Goal: Find specific page/section: Find specific page/section

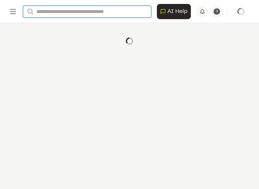
click at [77, 10] on input "Search" at bounding box center [87, 12] width 128 height 12
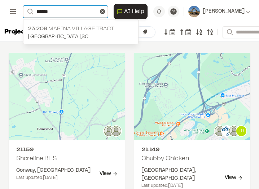
type input "******"
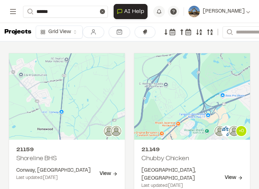
click at [83, 34] on p "[GEOGRAPHIC_DATA] , [GEOGRAPHIC_DATA]" at bounding box center [81, 37] width 106 height 8
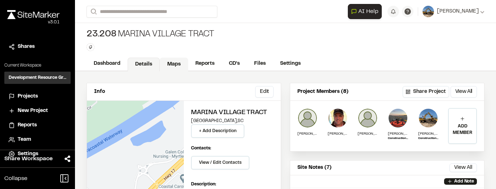
click at [167, 67] on link "Maps" at bounding box center [174, 65] width 28 height 14
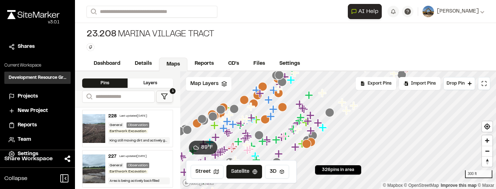
drag, startPoint x: 276, startPoint y: 127, endPoint x: 271, endPoint y: 113, distance: 14.7
click at [240, 141] on icon "Map marker" at bounding box center [238, 142] width 8 height 8
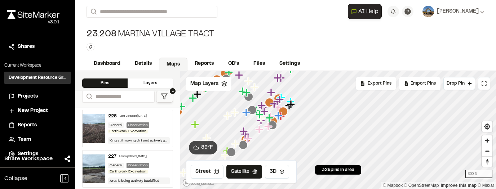
drag, startPoint x: 284, startPoint y: 115, endPoint x: 278, endPoint y: 119, distance: 7.5
click at [259, 120] on icon "Map marker" at bounding box center [281, 116] width 8 height 8
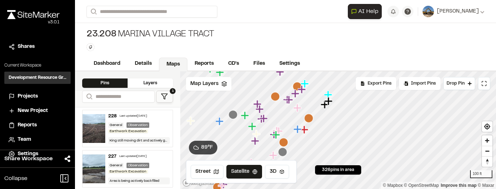
click at [259, 98] on icon "Map marker" at bounding box center [295, 93] width 9 height 9
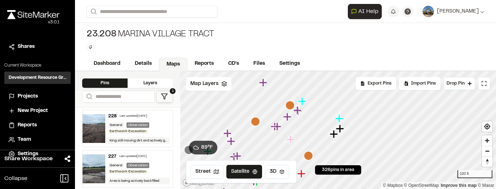
click at [259, 119] on icon "Map marker" at bounding box center [288, 117] width 9 height 9
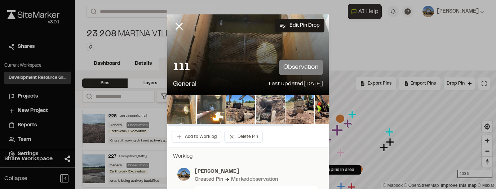
click at [259, 103] on img at bounding box center [270, 109] width 29 height 29
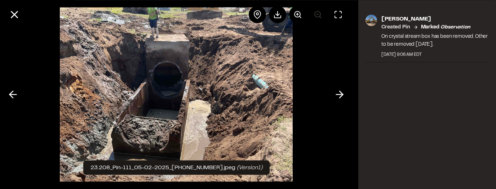
click at [259, 97] on div at bounding box center [176, 94] width 353 height 189
click at [259, 97] on button at bounding box center [339, 94] width 17 height 17
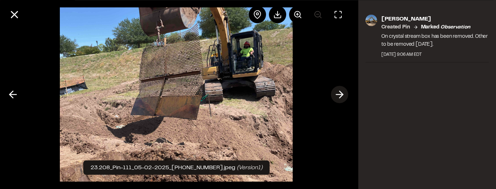
click at [259, 95] on icon at bounding box center [340, 95] width 12 height 12
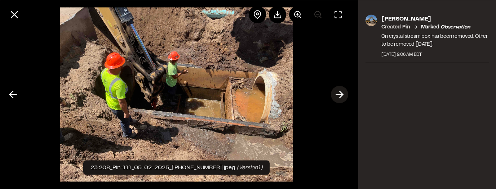
click at [259, 95] on icon at bounding box center [340, 95] width 12 height 12
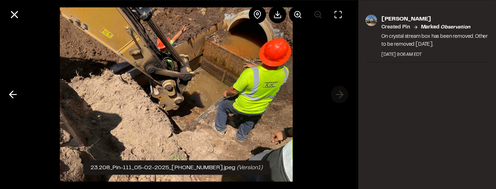
click at [259, 95] on div at bounding box center [176, 94] width 353 height 189
click at [11, 95] on line at bounding box center [13, 95] width 7 height 0
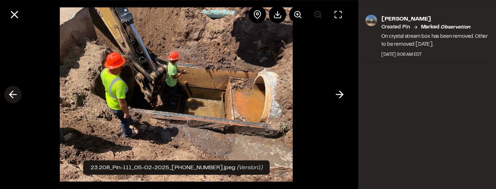
click at [11, 95] on line at bounding box center [13, 95] width 7 height 0
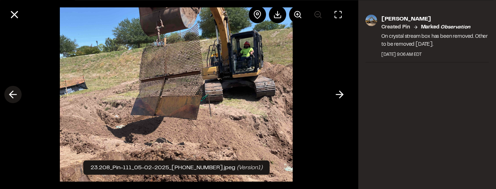
click at [11, 95] on line at bounding box center [13, 95] width 7 height 0
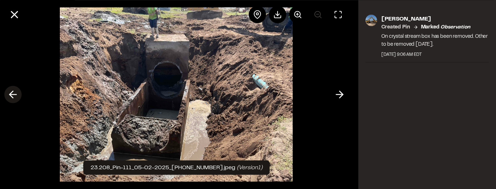
click at [11, 95] on line at bounding box center [13, 95] width 7 height 0
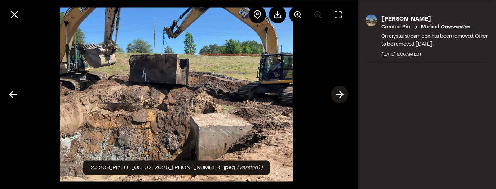
click at [259, 90] on icon at bounding box center [340, 95] width 12 height 12
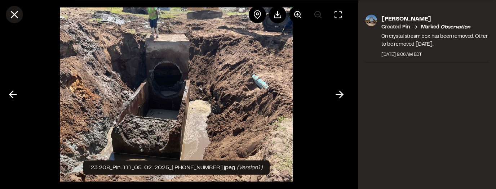
click at [17, 13] on icon at bounding box center [14, 14] width 12 height 12
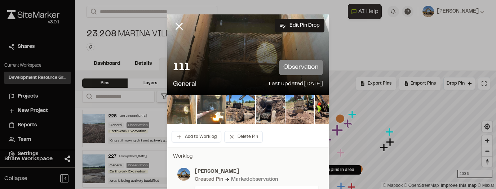
click at [183, 26] on icon at bounding box center [179, 26] width 12 height 12
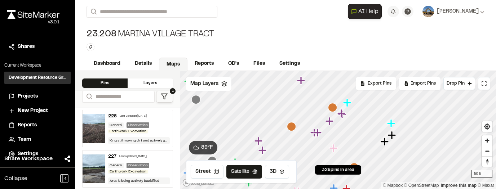
click at [259, 133] on icon "Map marker" at bounding box center [318, 133] width 8 height 8
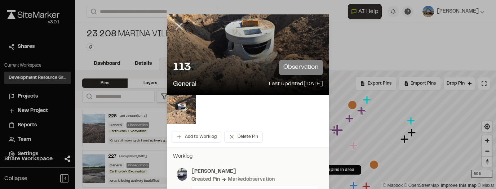
click at [180, 27] on line at bounding box center [179, 26] width 6 height 6
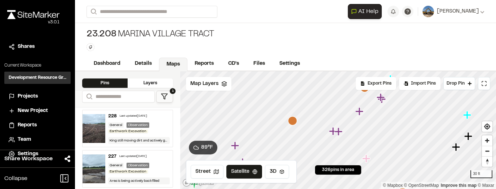
click at [259, 132] on icon "Map marker" at bounding box center [333, 131] width 8 height 8
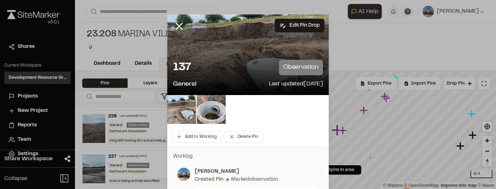
click at [176, 27] on icon at bounding box center [179, 26] width 12 height 12
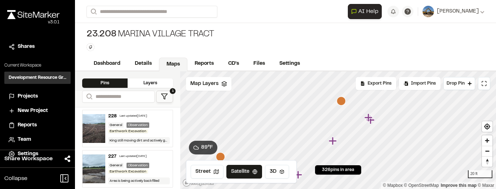
click at [259, 119] on icon "Map marker" at bounding box center [369, 118] width 8 height 8
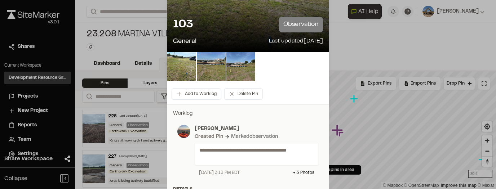
scroll to position [43, 0]
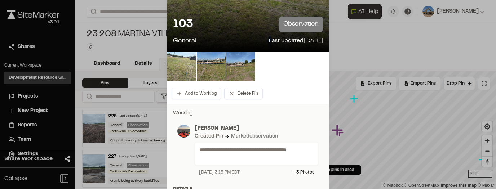
click at [193, 64] on img at bounding box center [181, 66] width 29 height 29
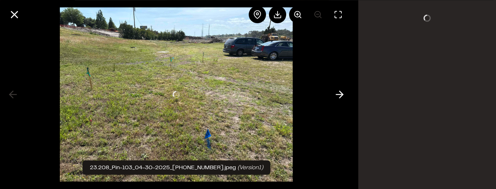
scroll to position [0, 0]
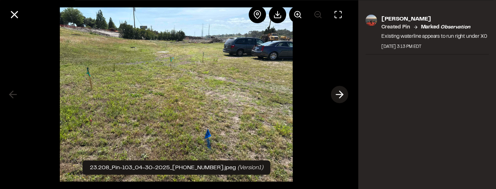
click at [259, 94] on icon at bounding box center [340, 95] width 12 height 12
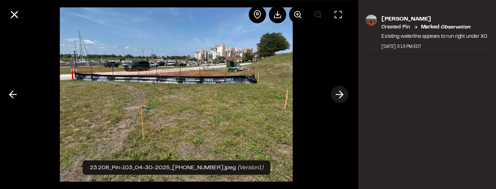
click at [259, 95] on icon at bounding box center [340, 95] width 12 height 12
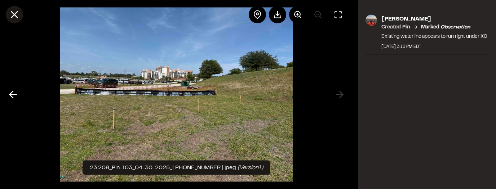
click at [16, 14] on icon at bounding box center [14, 14] width 12 height 12
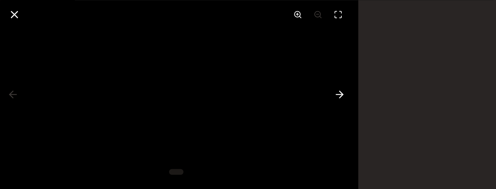
scroll to position [43, 0]
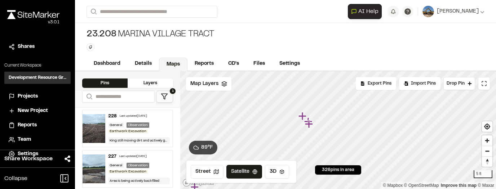
click at [259, 124] on icon "Map marker" at bounding box center [309, 124] width 8 height 8
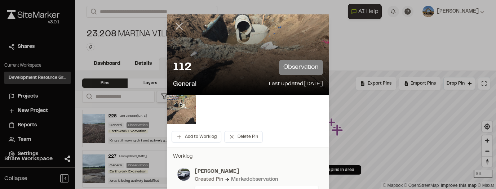
click at [178, 27] on icon at bounding box center [179, 26] width 12 height 12
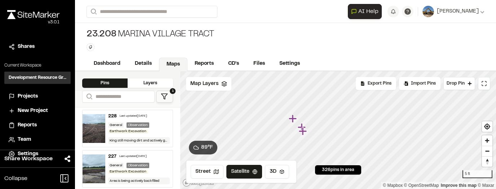
click at [259, 123] on icon "Map marker" at bounding box center [302, 127] width 9 height 9
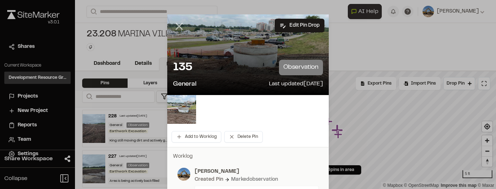
click at [176, 23] on line at bounding box center [179, 26] width 6 height 6
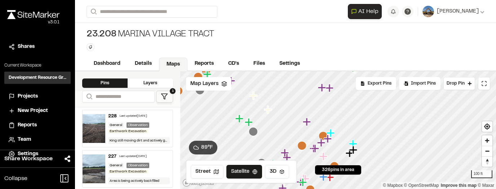
click at [259, 123] on icon "Map marker" at bounding box center [307, 122] width 9 height 9
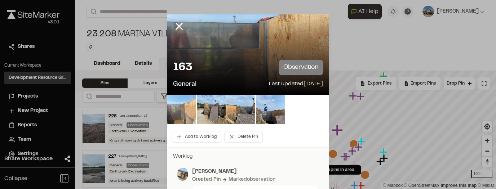
click at [186, 115] on img at bounding box center [181, 109] width 29 height 29
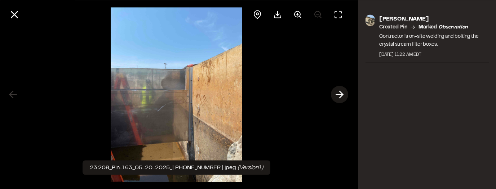
click at [259, 95] on icon at bounding box center [340, 95] width 12 height 12
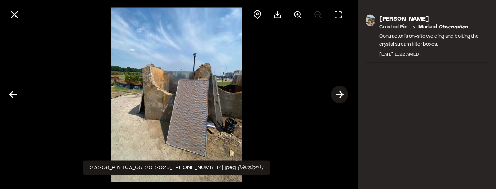
click at [259, 95] on icon at bounding box center [340, 95] width 12 height 12
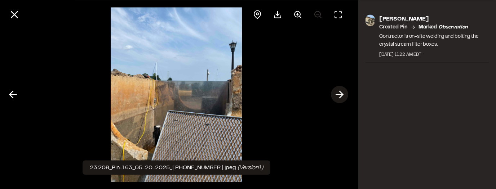
click at [259, 95] on icon at bounding box center [340, 95] width 12 height 12
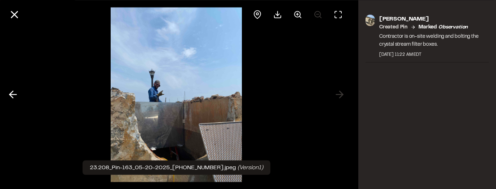
click at [158, 91] on img at bounding box center [176, 94] width 131 height 189
click at [259, 13] on button at bounding box center [297, 14] width 17 height 17
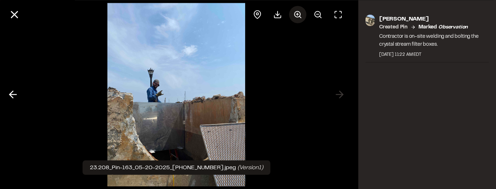
click at [259, 13] on button at bounding box center [297, 14] width 17 height 17
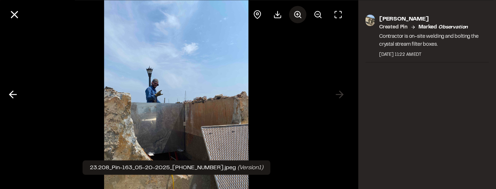
click at [259, 13] on button at bounding box center [297, 14] width 17 height 17
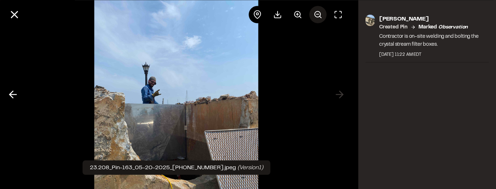
click at [259, 13] on icon at bounding box center [318, 14] width 9 height 9
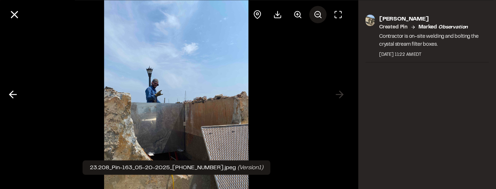
click at [259, 13] on icon at bounding box center [318, 14] width 9 height 9
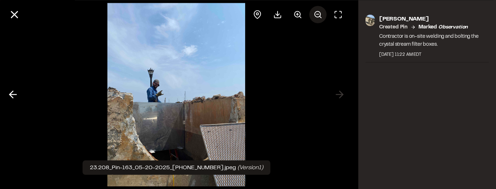
click at [259, 13] on icon at bounding box center [318, 14] width 9 height 9
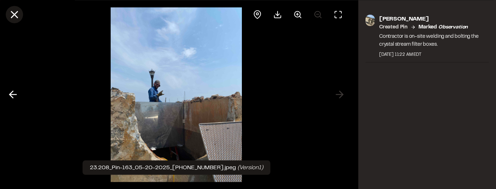
click at [16, 10] on icon at bounding box center [14, 14] width 12 height 12
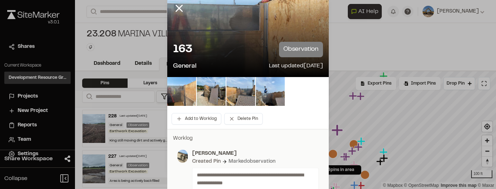
scroll to position [0, 0]
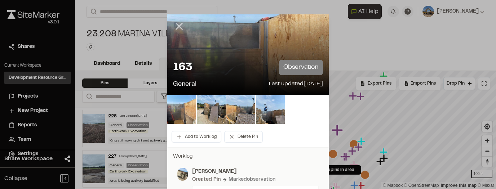
click at [177, 31] on icon at bounding box center [179, 26] width 12 height 12
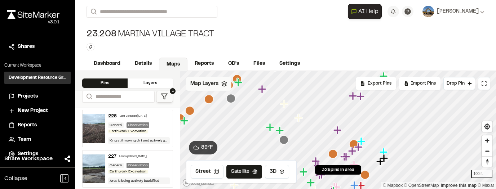
click at [212, 85] on span "Map Layers" at bounding box center [204, 84] width 28 height 8
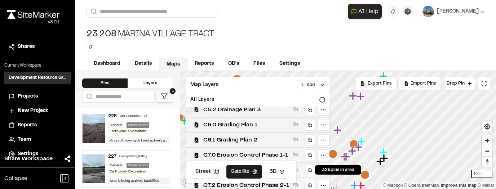
scroll to position [173, 0]
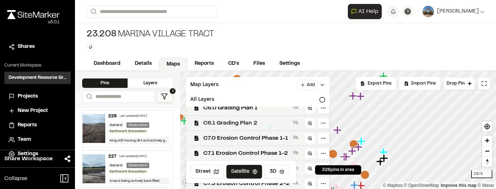
click at [258, 124] on span "C6.1 Grading Plan 2" at bounding box center [246, 123] width 87 height 9
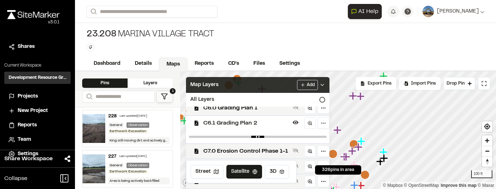
click at [259, 85] on icon at bounding box center [323, 85] width 6 height 6
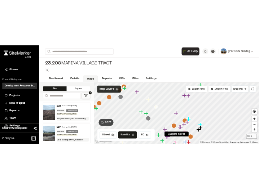
scroll to position [0, 0]
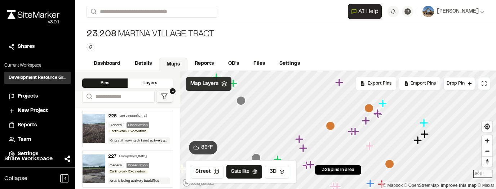
click at [259, 123] on icon "Map marker" at bounding box center [366, 121] width 9 height 9
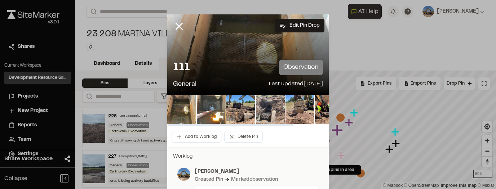
click at [259, 109] on img at bounding box center [270, 109] width 29 height 29
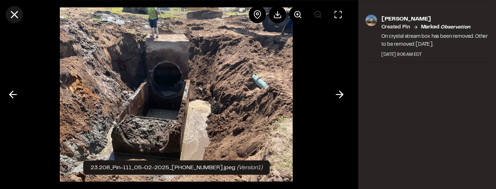
click at [11, 16] on icon at bounding box center [14, 14] width 12 height 12
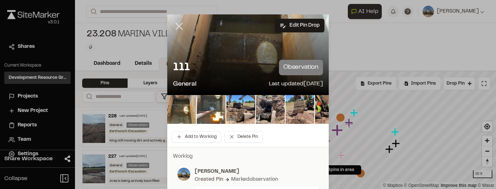
click at [178, 28] on icon at bounding box center [179, 26] width 12 height 12
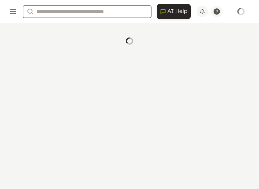
click at [75, 8] on input "Search" at bounding box center [87, 12] width 128 height 12
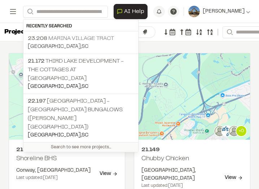
click at [71, 40] on p "23.208 [GEOGRAPHIC_DATA]" at bounding box center [81, 38] width 106 height 9
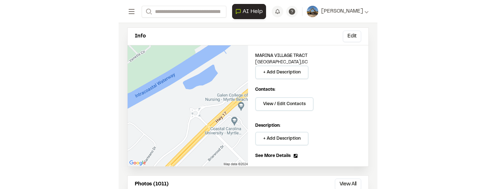
scroll to position [14, 0]
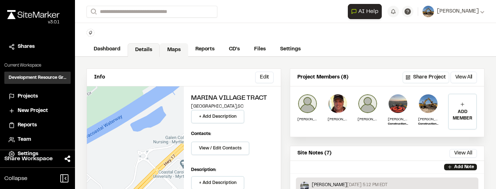
click at [182, 55] on link "Maps" at bounding box center [174, 50] width 28 height 14
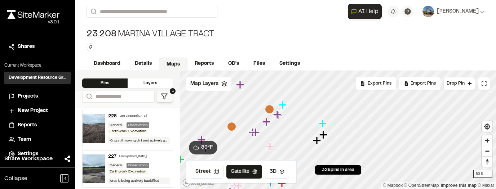
click at [259, 122] on icon "Map marker" at bounding box center [267, 122] width 8 height 8
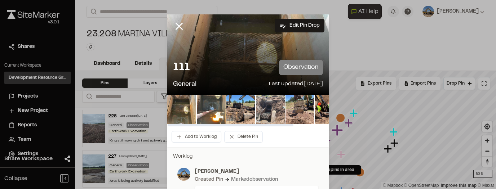
click at [259, 107] on img at bounding box center [270, 109] width 29 height 29
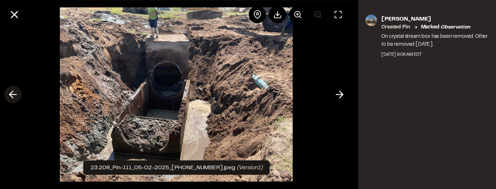
click at [12, 98] on icon at bounding box center [13, 95] width 12 height 12
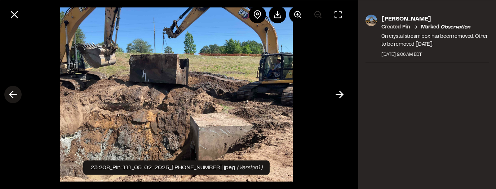
click at [17, 94] on icon at bounding box center [13, 95] width 12 height 12
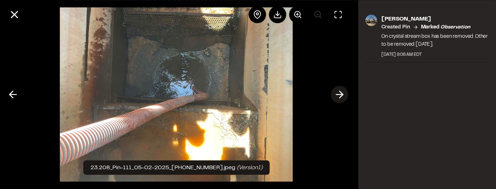
click at [259, 98] on polyline at bounding box center [341, 94] width 3 height 7
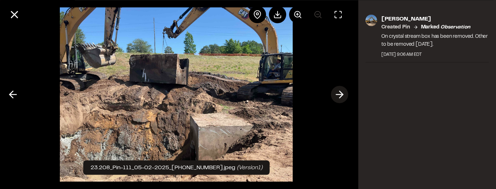
click at [259, 98] on polyline at bounding box center [341, 94] width 3 height 7
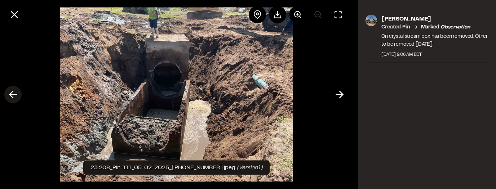
click at [12, 91] on icon at bounding box center [13, 95] width 12 height 12
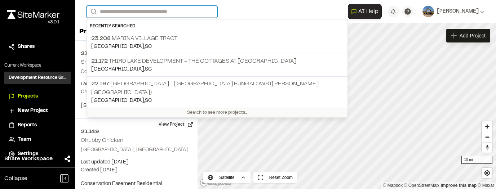
click at [137, 14] on input "Search" at bounding box center [152, 12] width 131 height 12
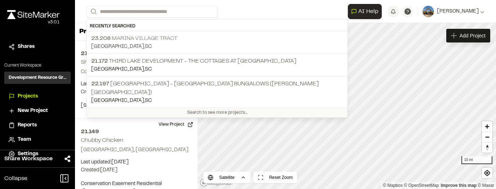
click at [138, 37] on p "23.208 Marina Village Tract" at bounding box center [217, 38] width 252 height 9
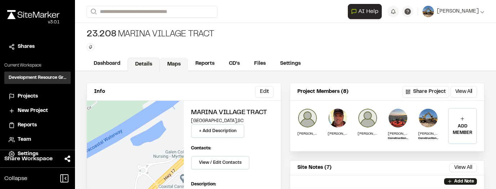
click at [184, 64] on link "Maps" at bounding box center [174, 65] width 28 height 14
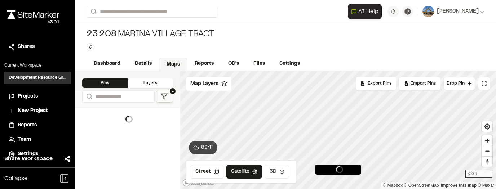
click at [287, 172] on div "Click to Drop Pin Export Pins Available Datums Datums Apply Conversion Select D…" at bounding box center [338, 130] width 316 height 118
click at [284, 169] on div "Click to Drop Pin Export Pins Available Datums Datums Apply Conversion Select D…" at bounding box center [338, 130] width 316 height 118
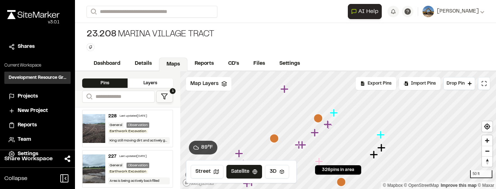
click at [317, 135] on icon "Map marker" at bounding box center [315, 132] width 9 height 9
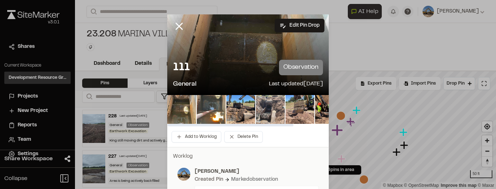
click at [272, 109] on img at bounding box center [270, 109] width 29 height 29
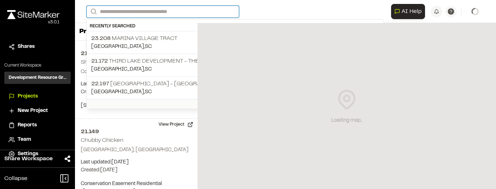
click at [125, 10] on input "Search" at bounding box center [163, 12] width 153 height 12
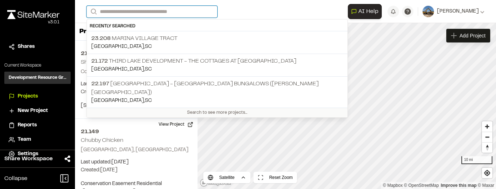
type input "*"
type input "**"
